Goal: Navigation & Orientation: Find specific page/section

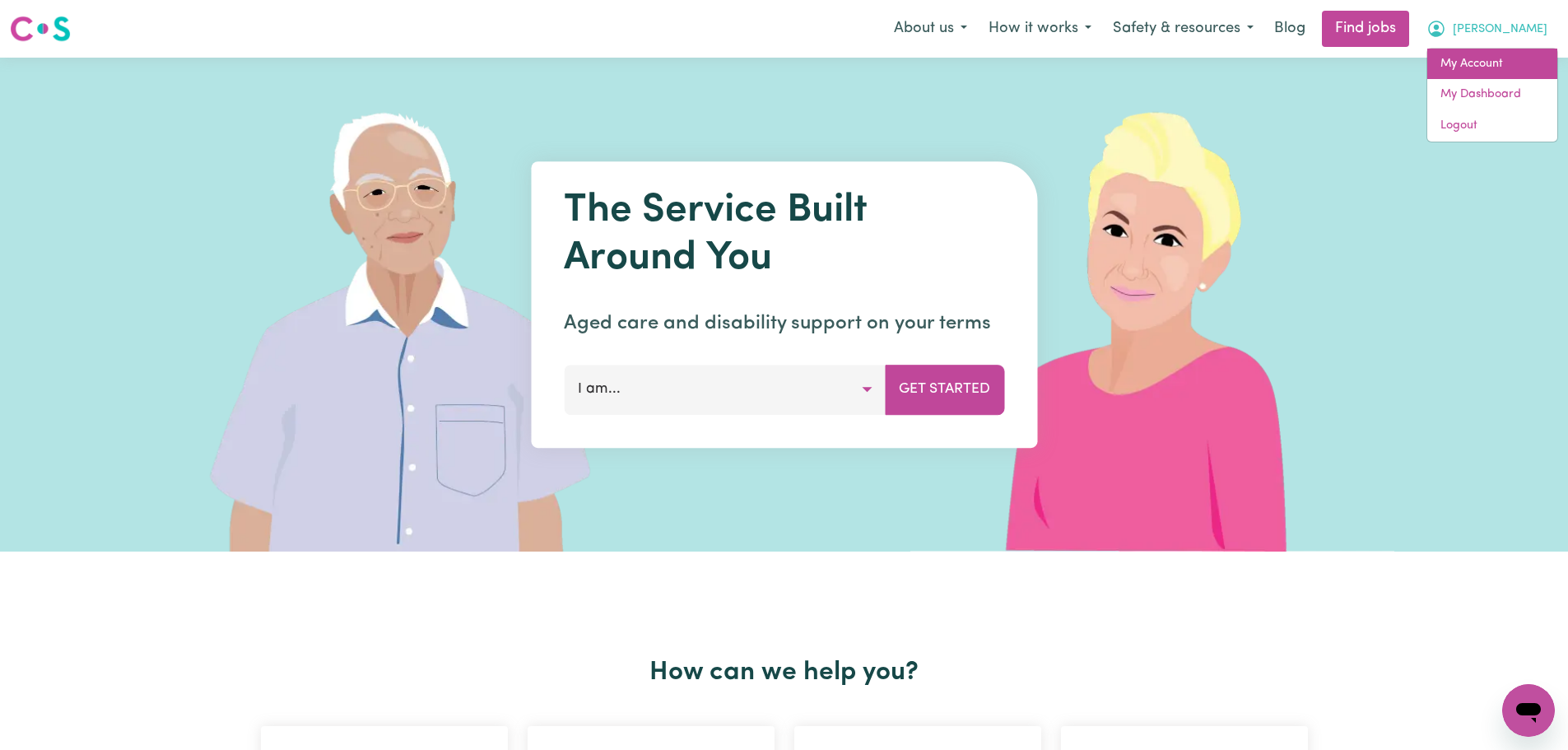
click at [1491, 58] on link "My Account" at bounding box center [1493, 64] width 130 height 31
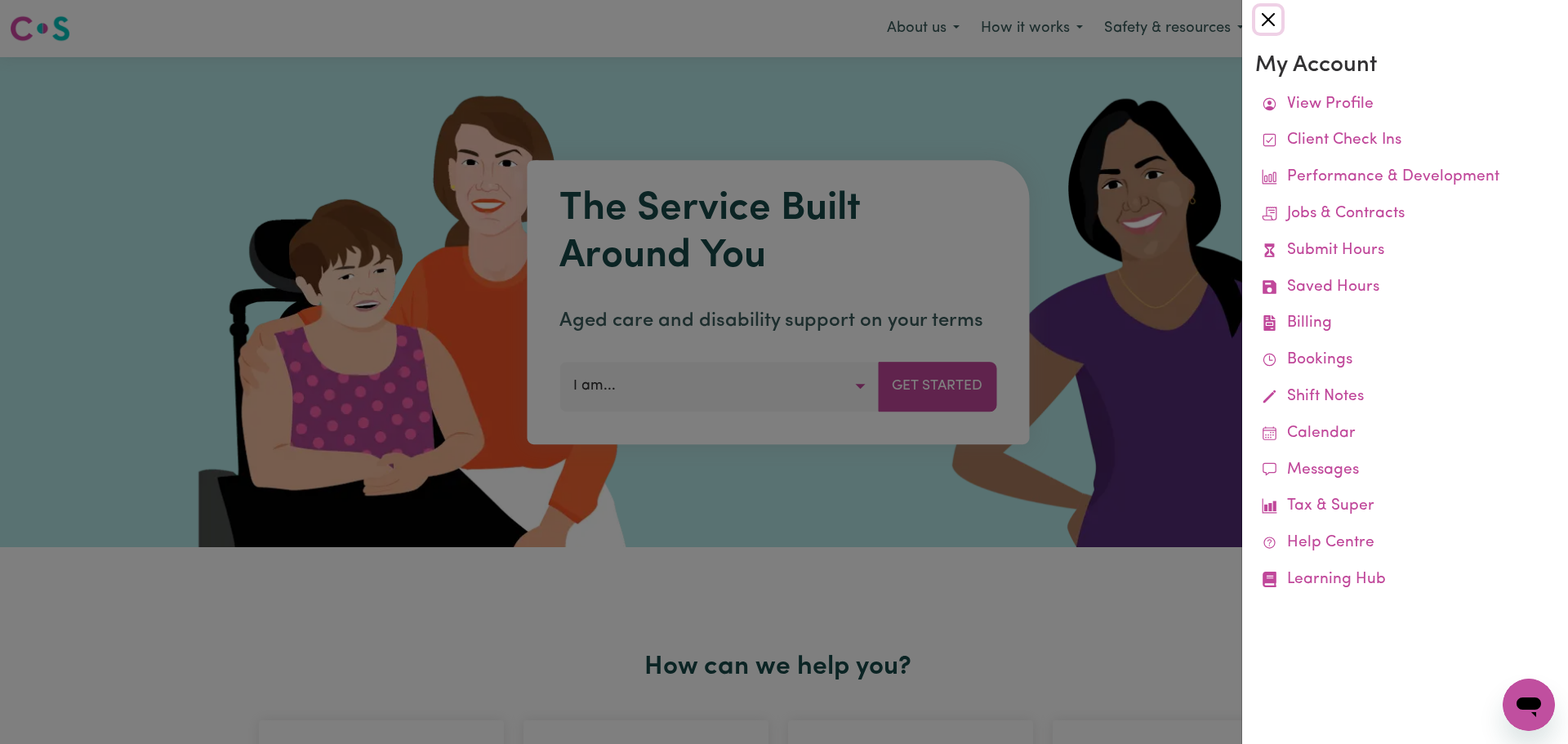
click at [1266, 12] on button "Close" at bounding box center [1268, 20] width 26 height 26
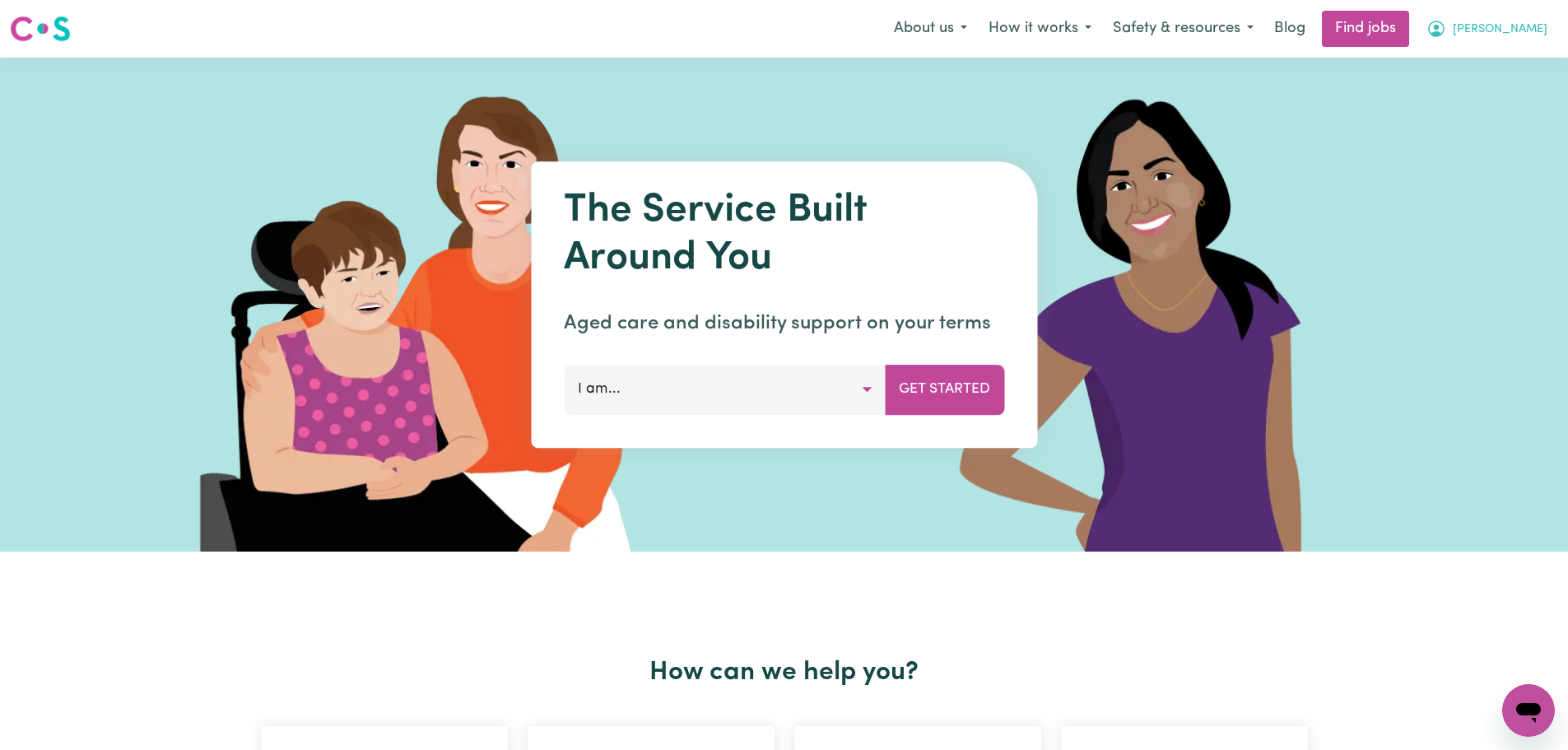
click at [1542, 26] on button "[PERSON_NAME]" at bounding box center [1486, 29] width 142 height 35
click at [1487, 85] on link "My Dashboard" at bounding box center [1493, 95] width 130 height 31
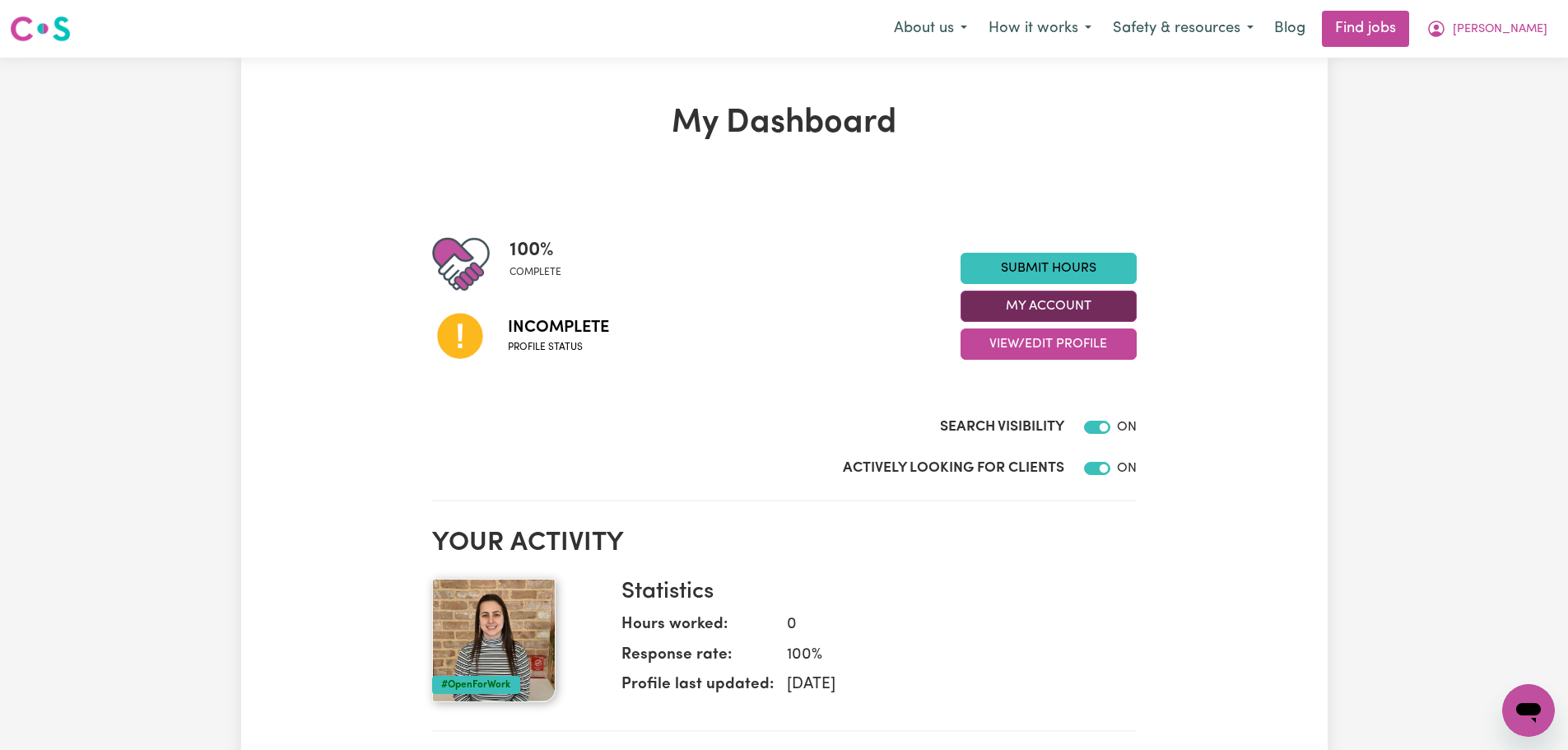
click at [1065, 309] on button "My Account" at bounding box center [1048, 306] width 176 height 31
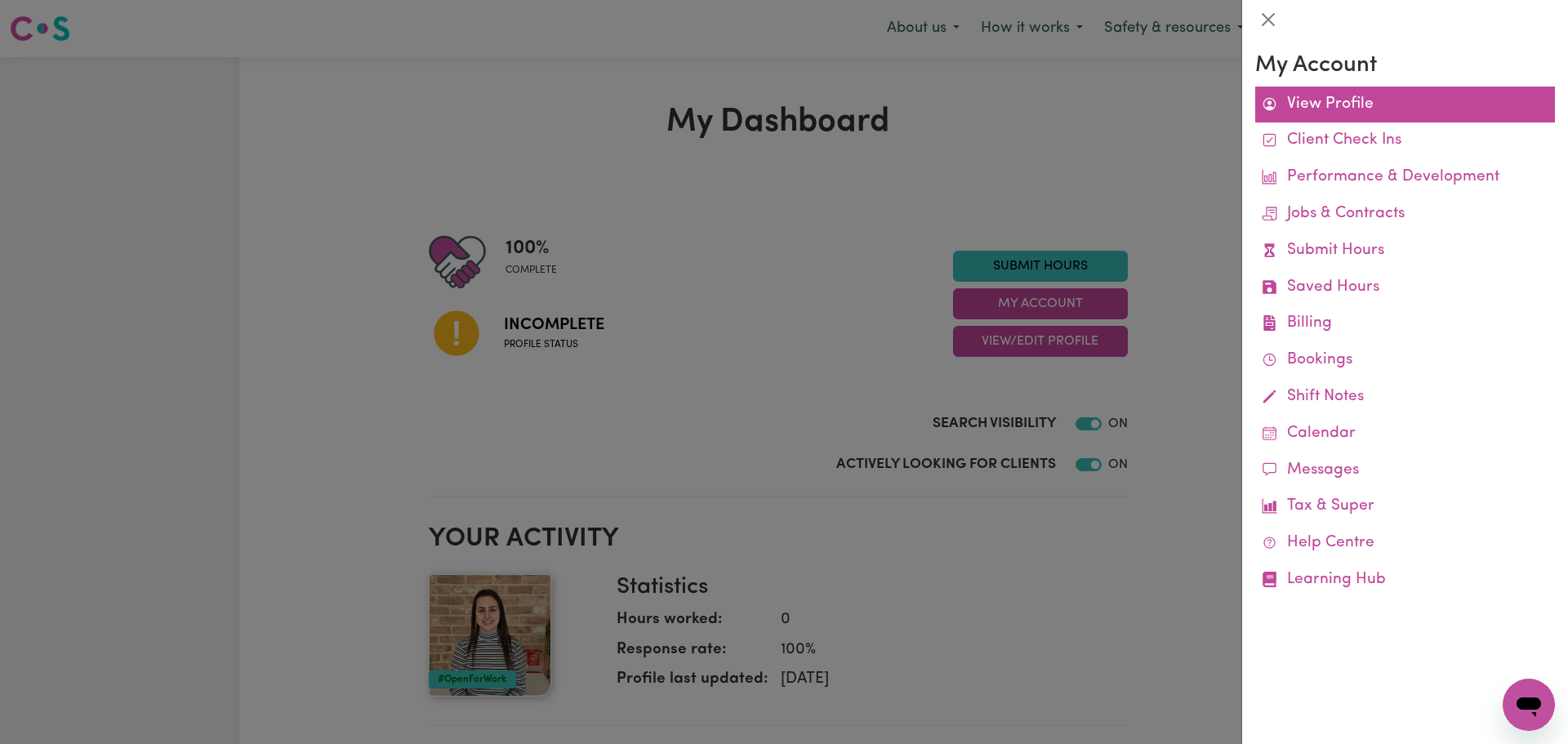
click at [1328, 103] on link "View Profile" at bounding box center [1405, 105] width 300 height 37
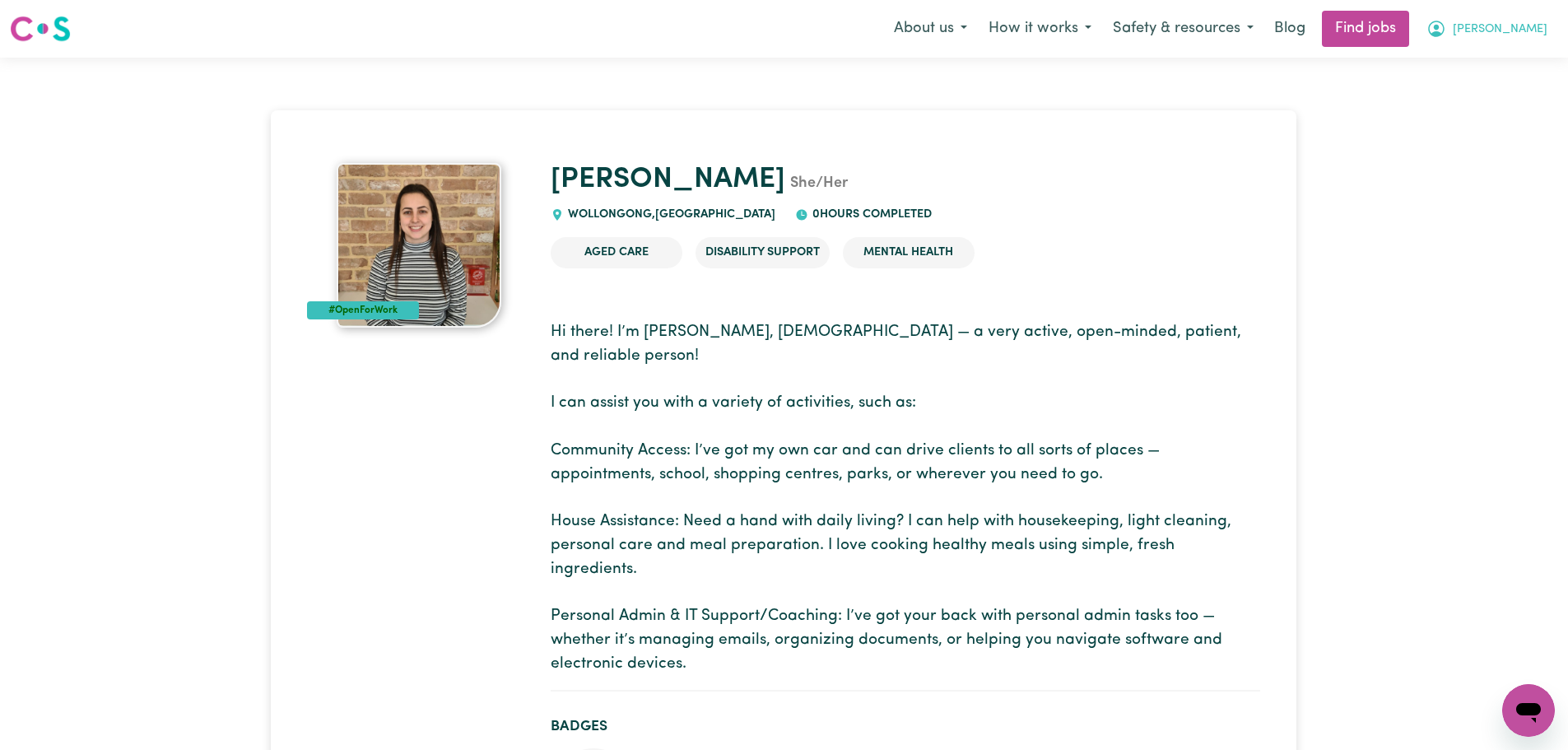
click at [1537, 29] on span "[PERSON_NAME]" at bounding box center [1499, 30] width 95 height 18
click at [1518, 72] on link "My Account" at bounding box center [1493, 64] width 130 height 31
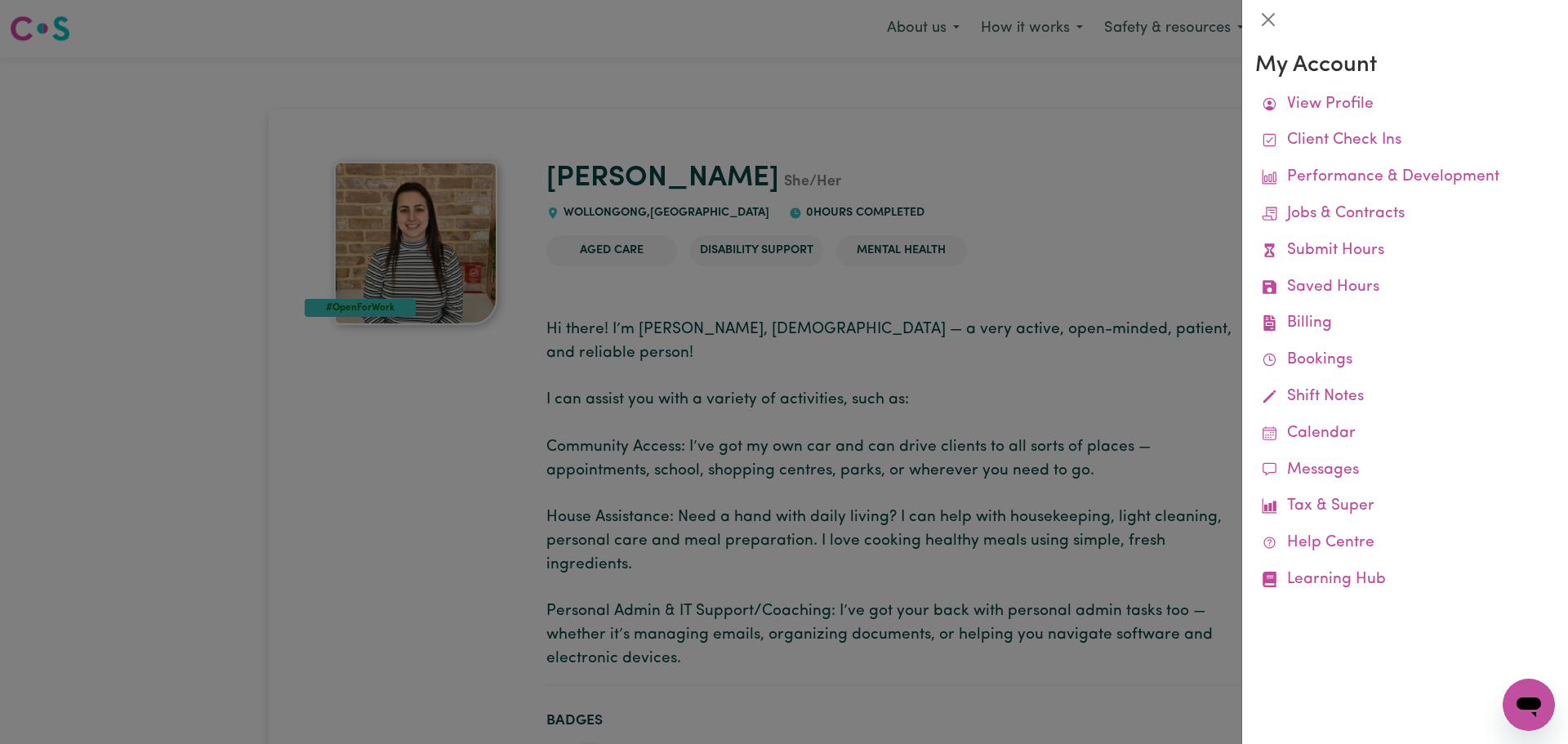
click at [1101, 202] on div at bounding box center [784, 372] width 1568 height 744
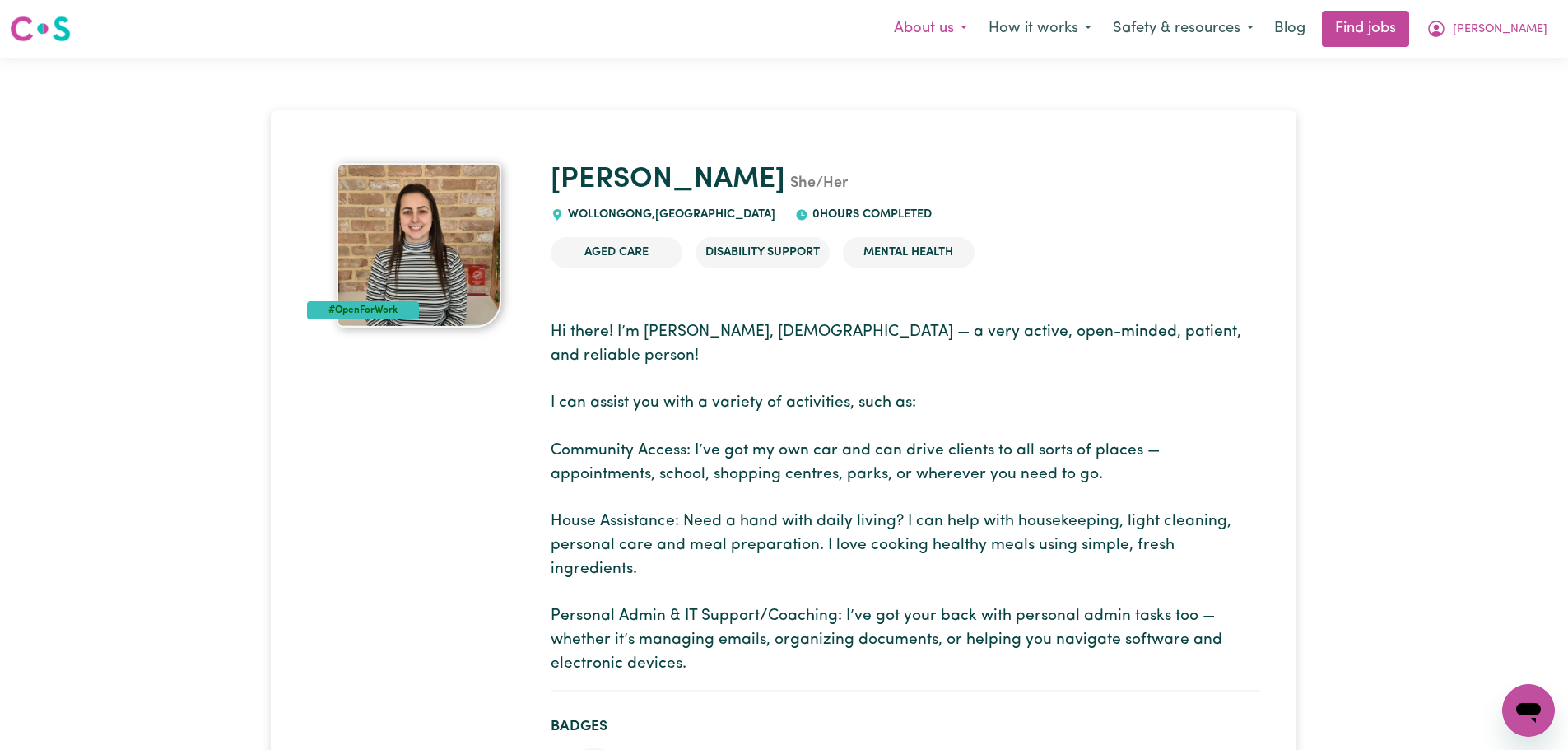
click at [978, 26] on button "About us" at bounding box center [930, 29] width 95 height 35
click at [1102, 29] on button "How it works" at bounding box center [1040, 29] width 124 height 35
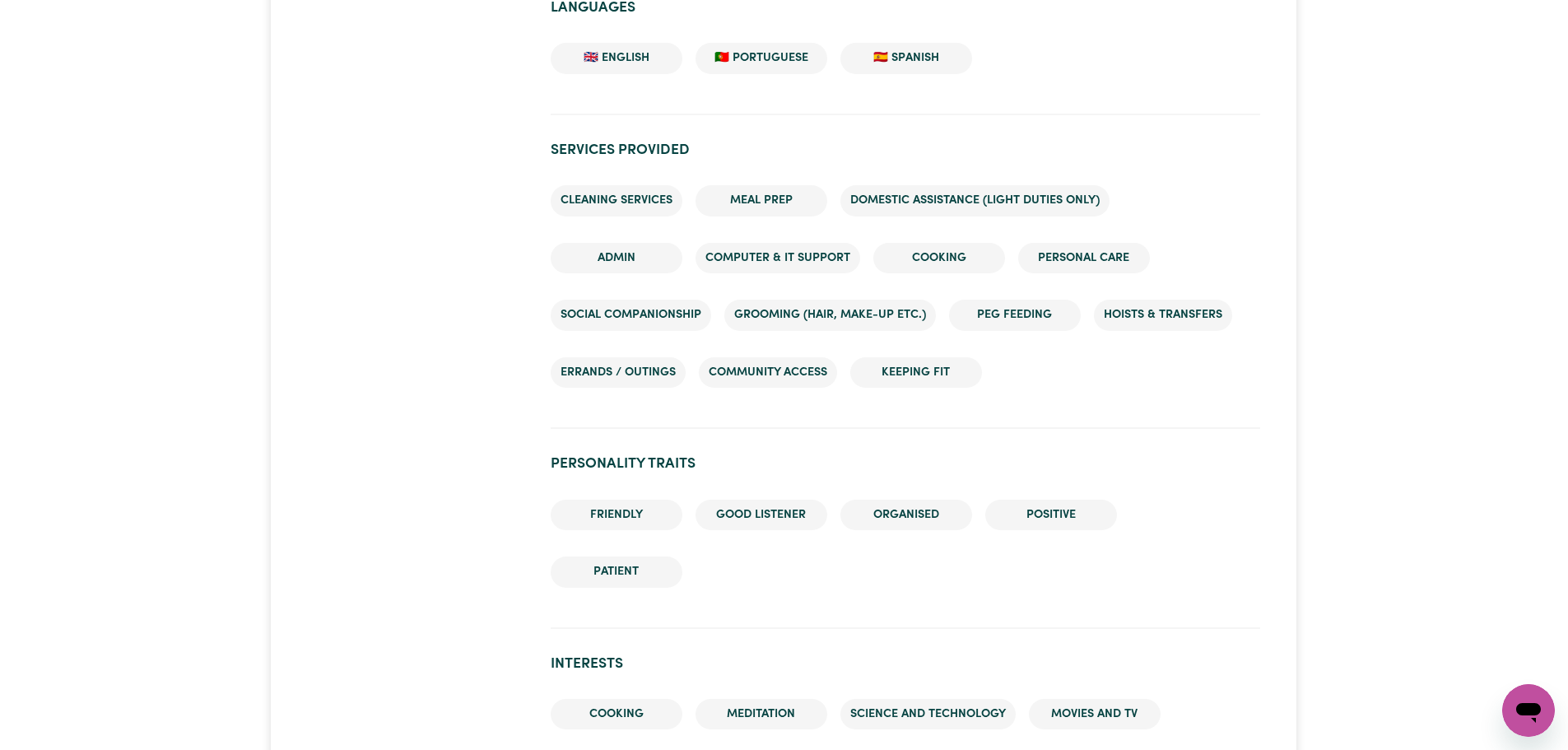
scroll to position [1729, 0]
